Goal: Task Accomplishment & Management: Manage account settings

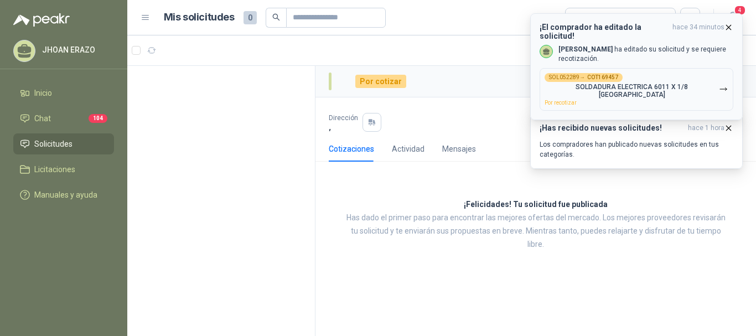
click at [654, 83] on p "SOLDADURA ELECTRICA 6011 X 1/8 [GEOGRAPHIC_DATA]" at bounding box center [632, 90] width 174 height 15
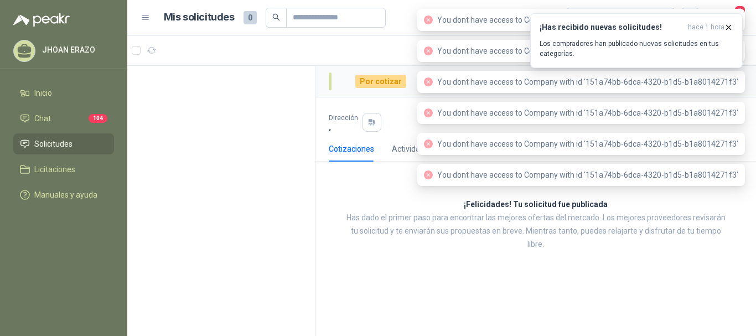
click at [342, 92] on div "Por cotizar" at bounding box center [536, 82] width 441 height 32
click at [70, 146] on span "Solicitudes" at bounding box center [53, 144] width 38 height 12
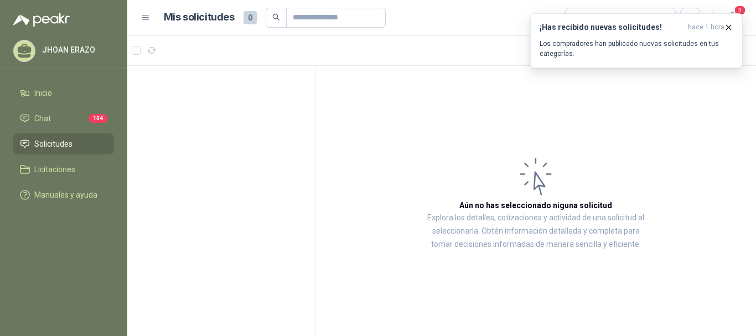
click at [80, 139] on li "Solicitudes" at bounding box center [63, 144] width 87 height 12
click at [63, 95] on li "Inicio" at bounding box center [63, 93] width 87 height 12
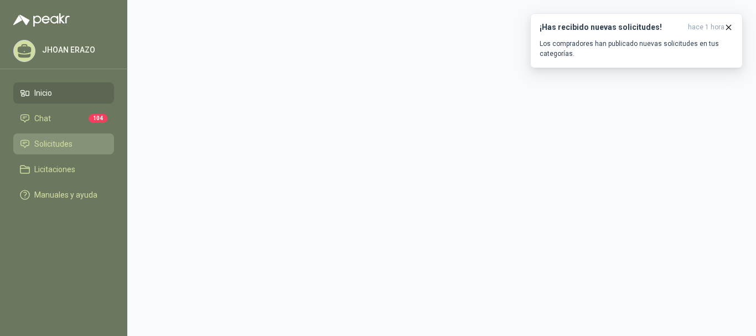
click at [68, 142] on span "Solicitudes" at bounding box center [53, 144] width 38 height 12
